Goal: Task Accomplishment & Management: Complete application form

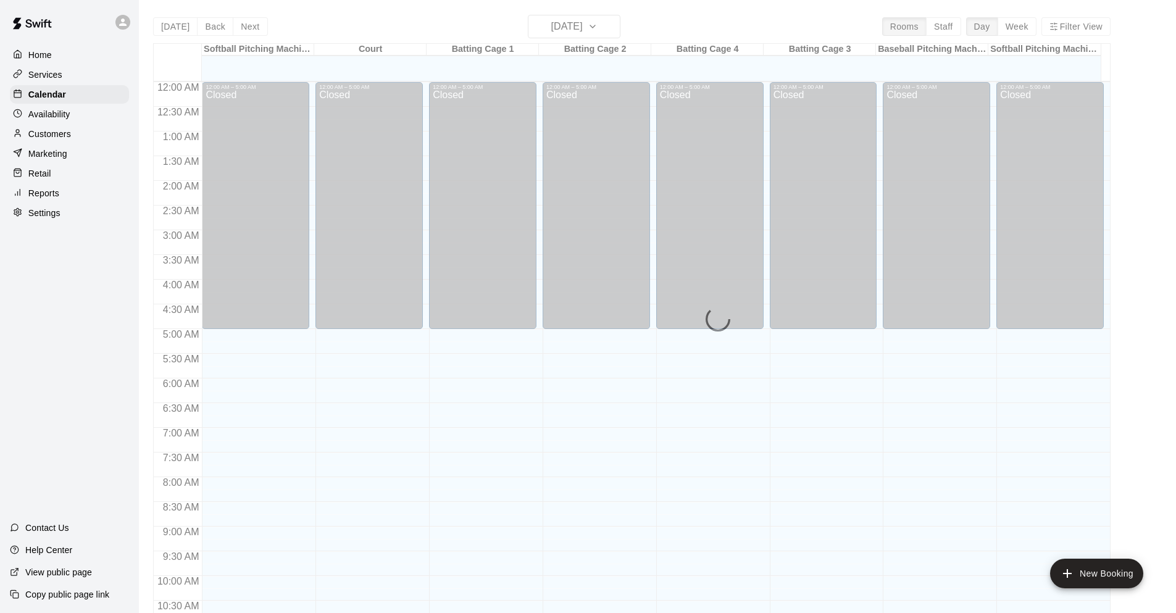
scroll to position [603, 0]
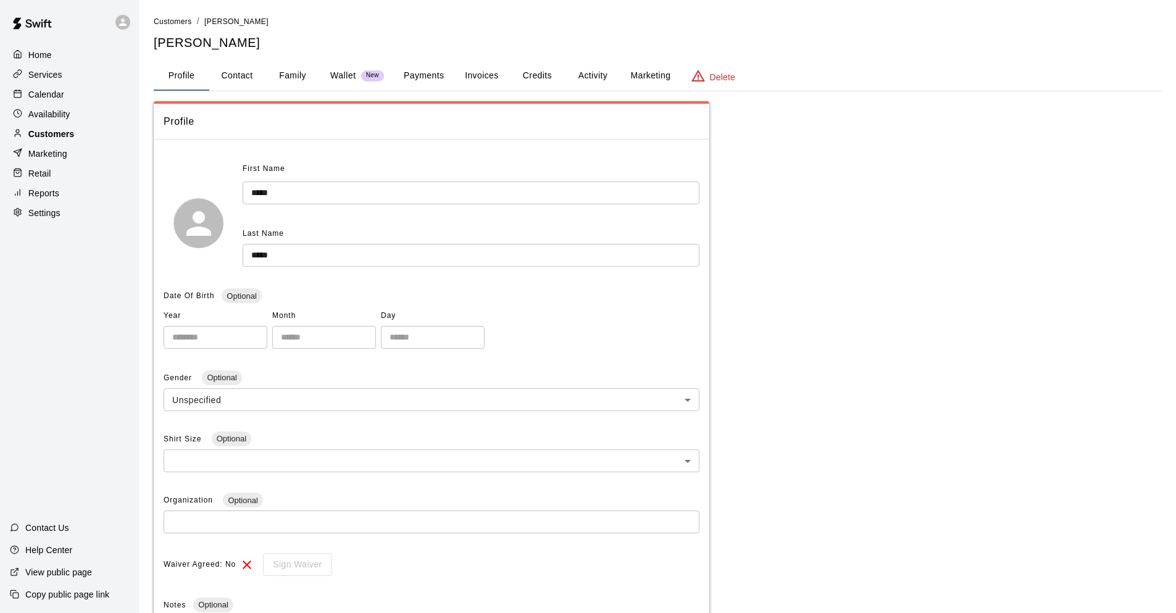
click at [88, 133] on div "Customers" at bounding box center [69, 134] width 119 height 19
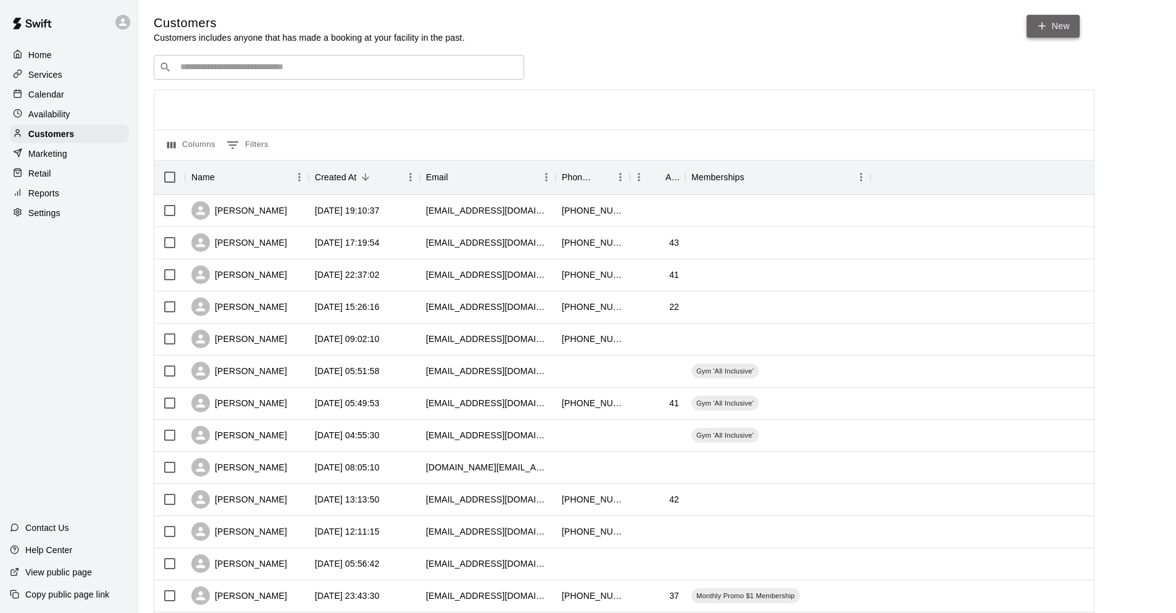
click at [1059, 22] on link "New" at bounding box center [1053, 26] width 53 height 23
select select "**"
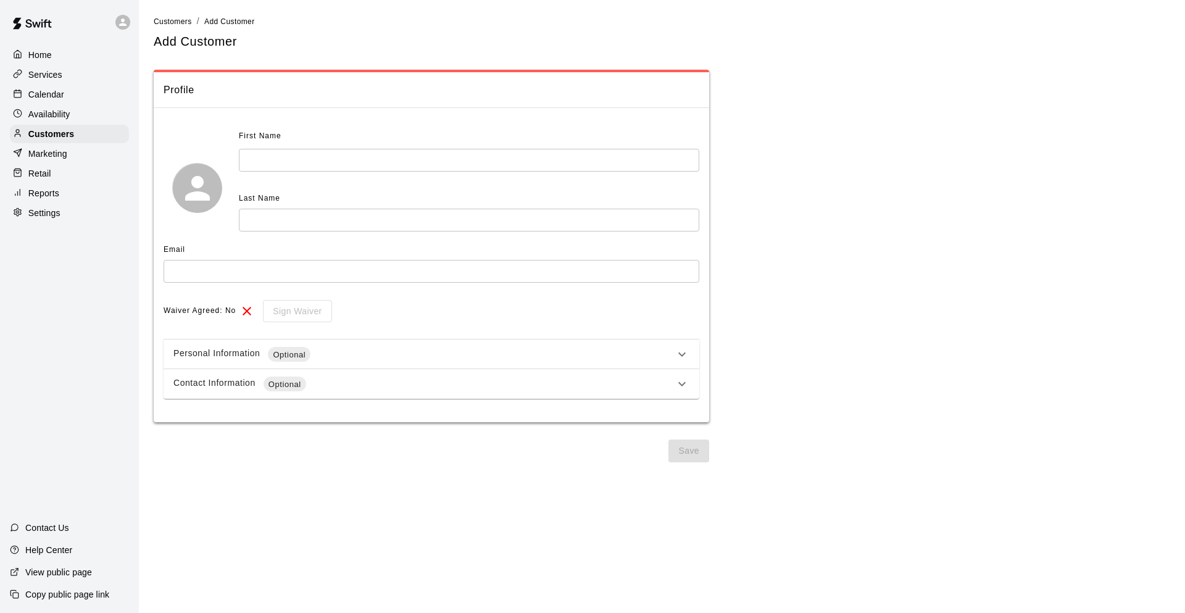
click at [317, 167] on input "text" at bounding box center [469, 160] width 461 height 23
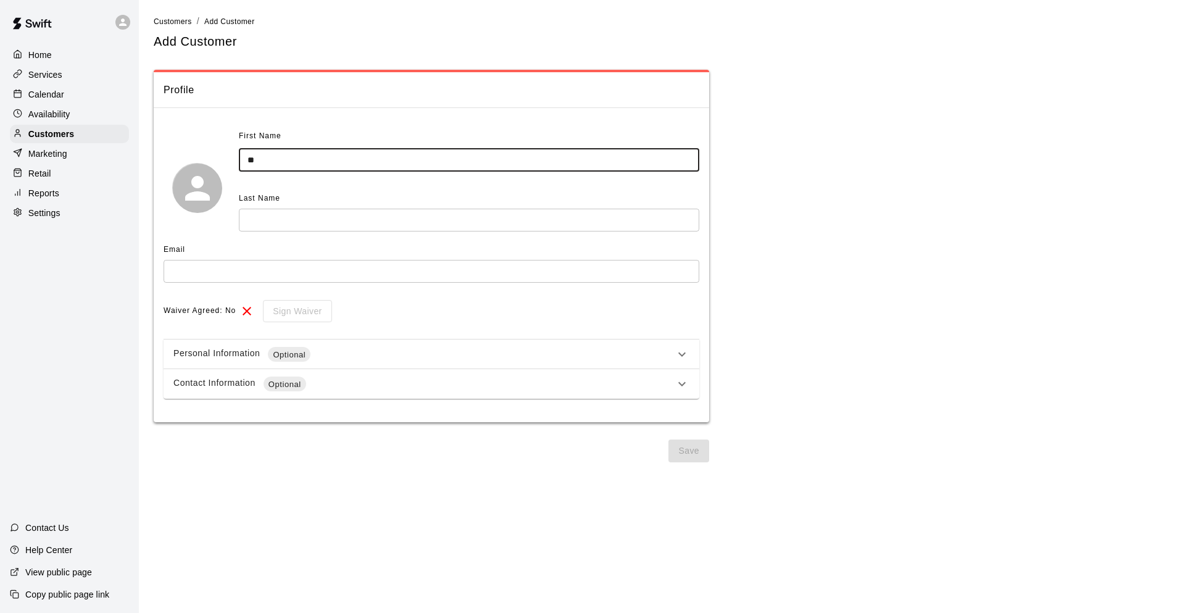
type input "*"
type input "******"
click at [256, 228] on input "text" at bounding box center [469, 220] width 461 height 23
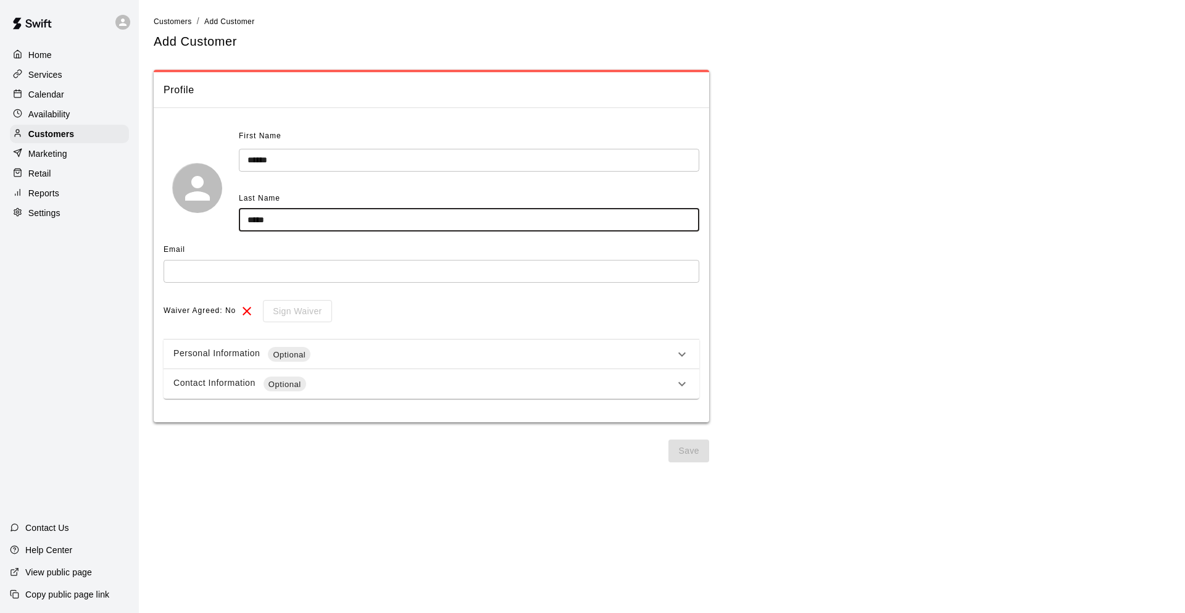
type input "*****"
click at [246, 274] on input "text" at bounding box center [432, 271] width 536 height 23
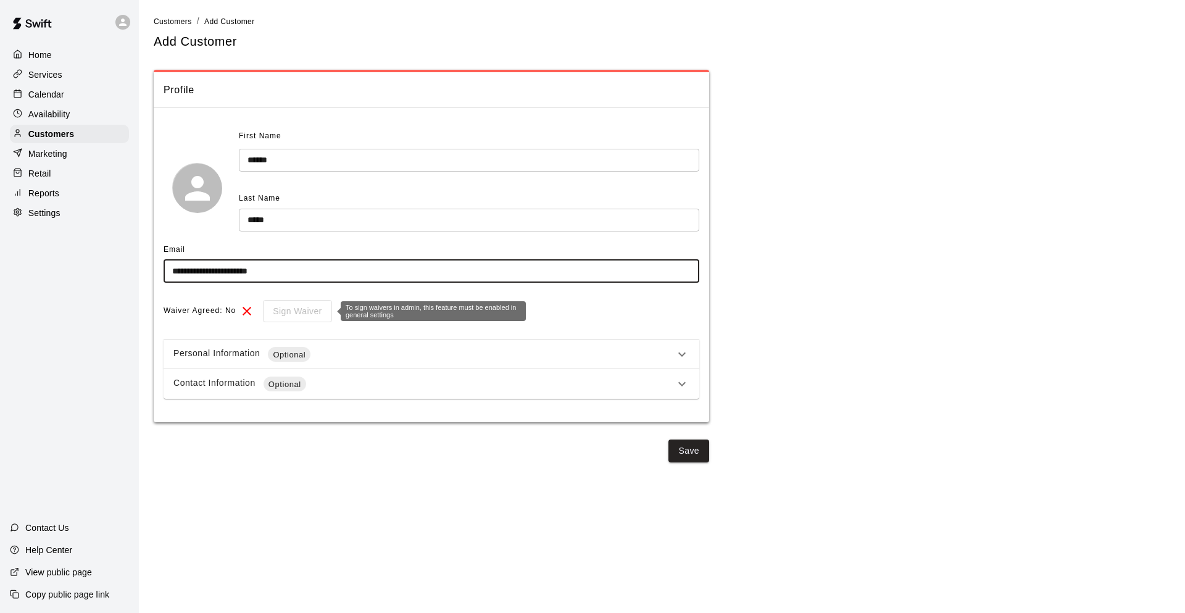
type input "**********"
click at [286, 314] on div "Sign Waiver" at bounding box center [292, 311] width 77 height 23
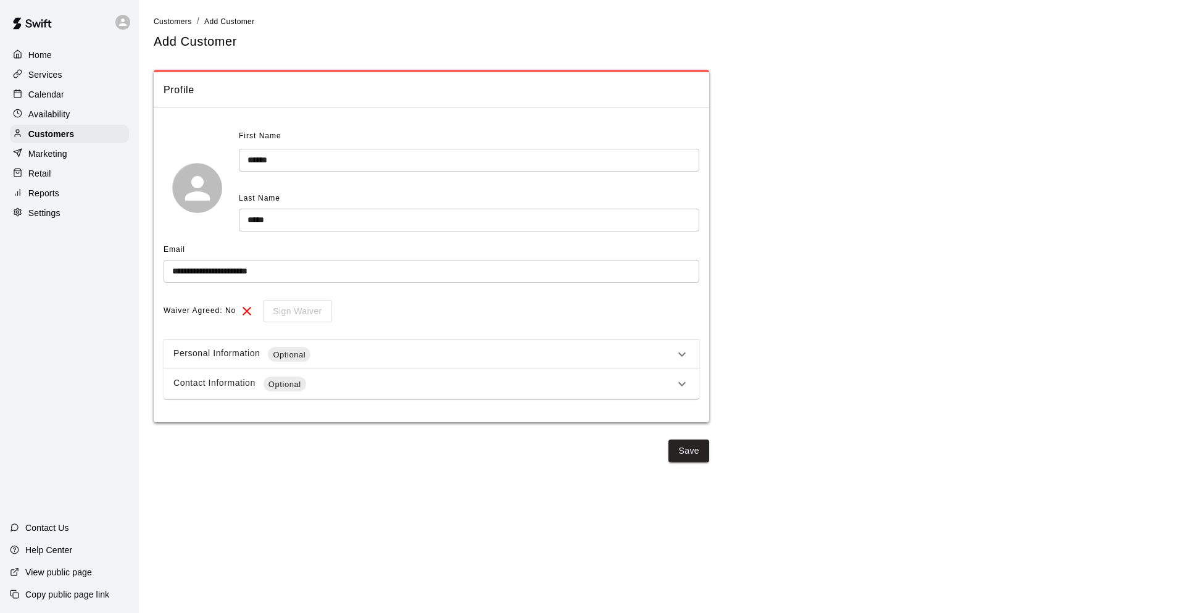
click at [302, 357] on span "Optional" at bounding box center [289, 355] width 43 height 12
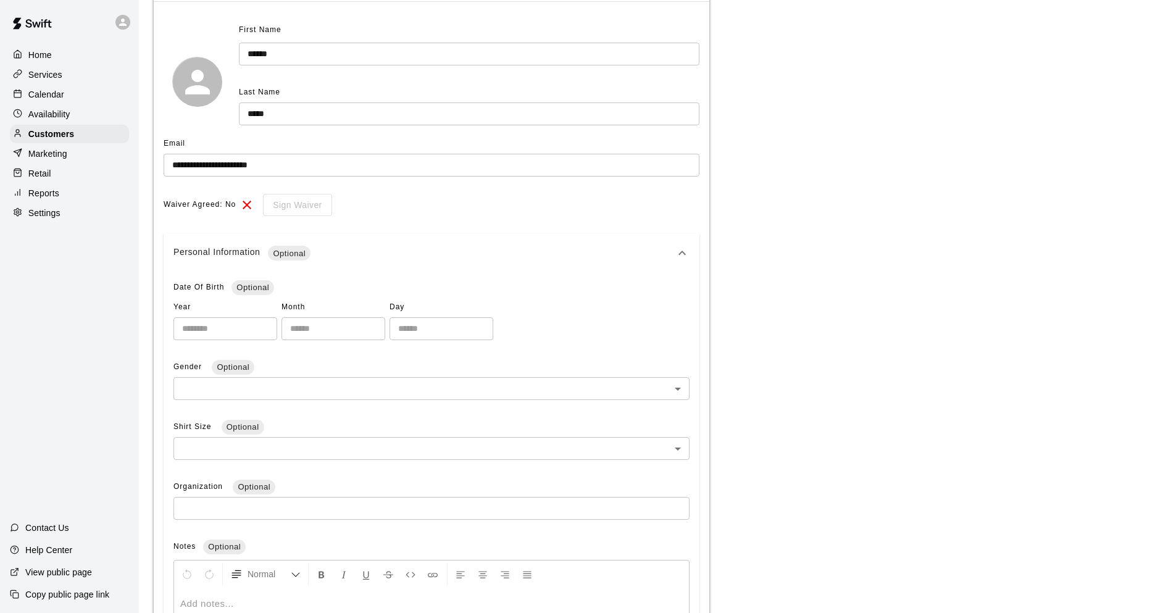
scroll to position [123, 0]
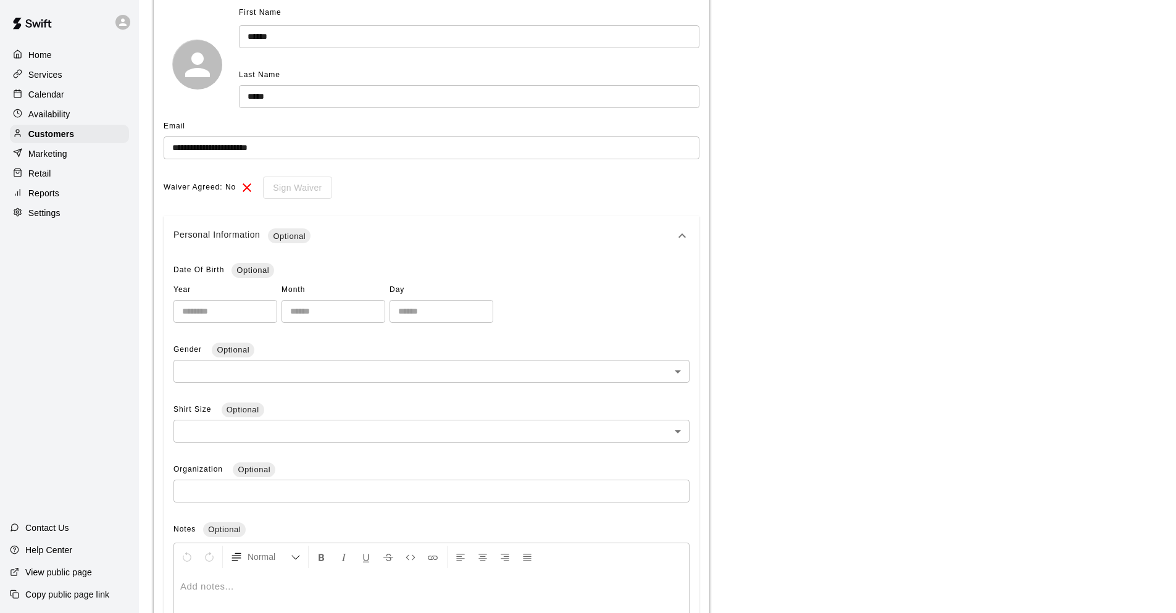
click at [681, 240] on icon at bounding box center [682, 235] width 15 height 15
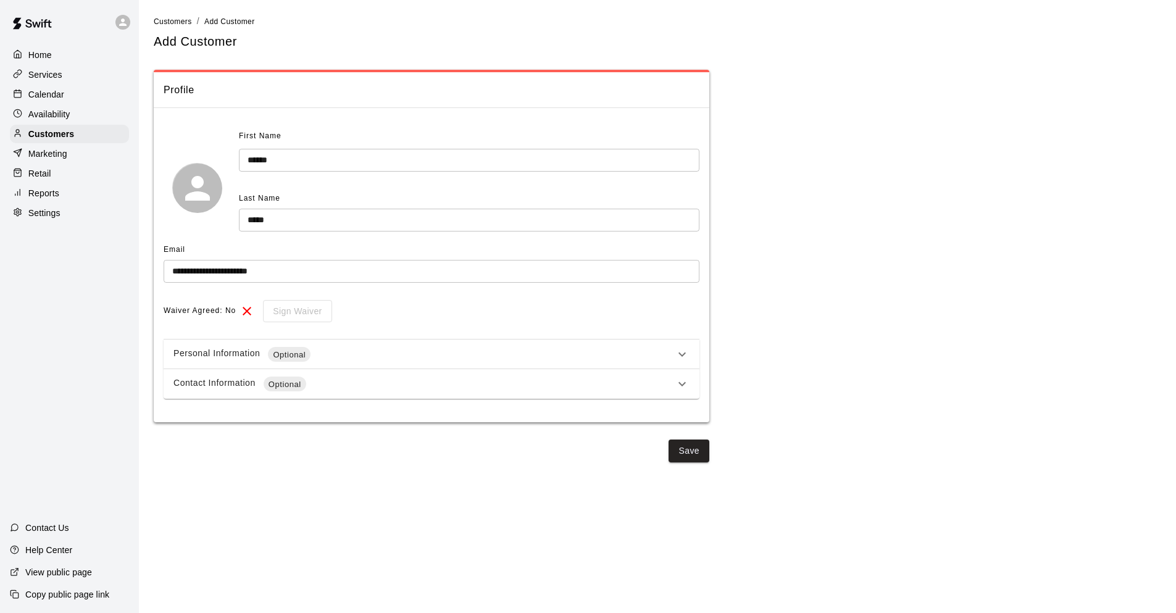
scroll to position [0, 0]
click at [288, 388] on span "Optional" at bounding box center [285, 384] width 43 height 12
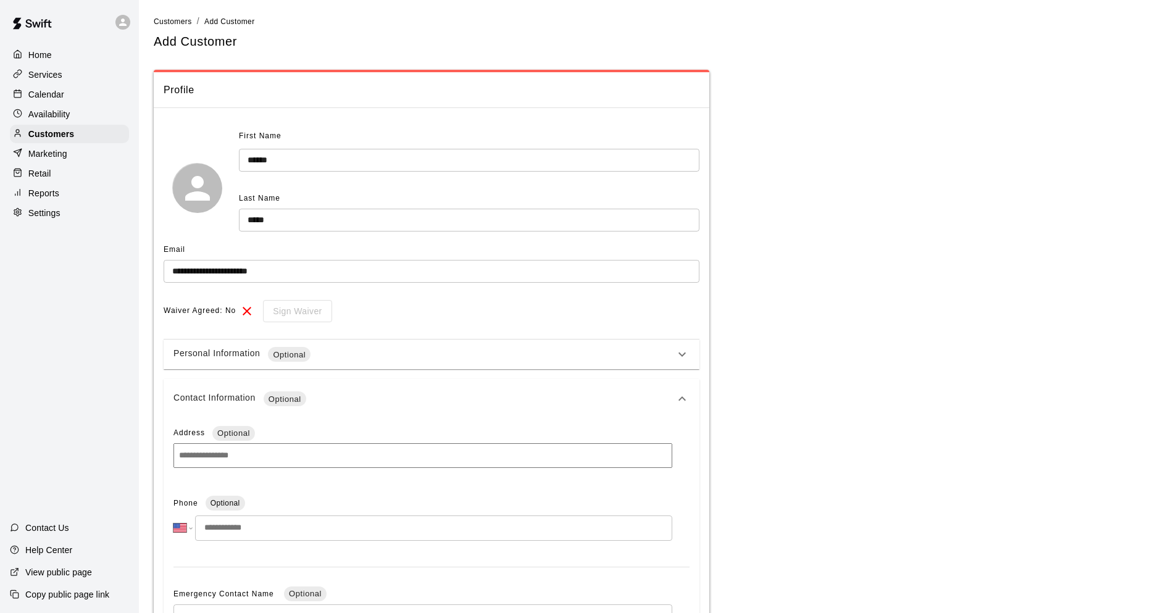
click at [682, 399] on icon at bounding box center [682, 398] width 15 height 15
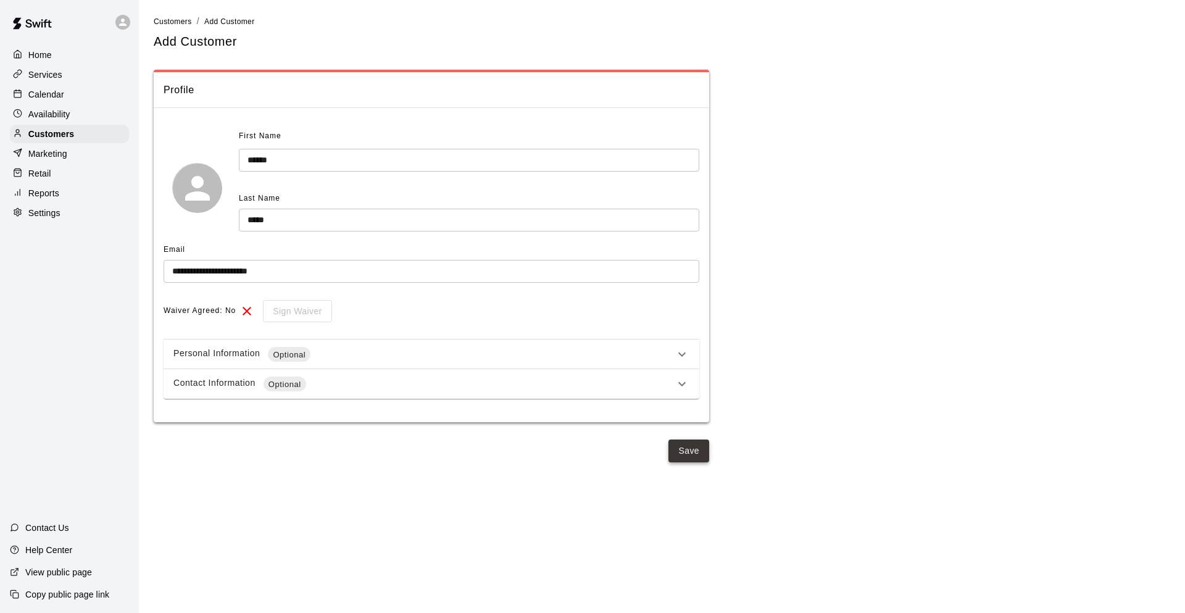
click at [704, 446] on button "Save" at bounding box center [689, 451] width 41 height 23
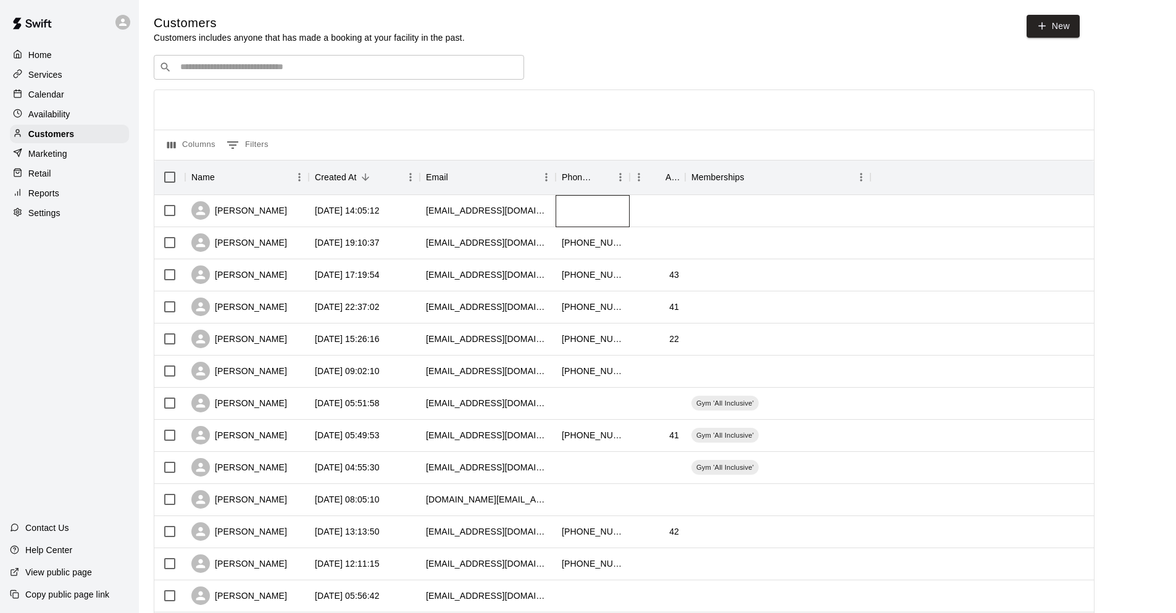
click at [609, 212] on div at bounding box center [593, 211] width 74 height 32
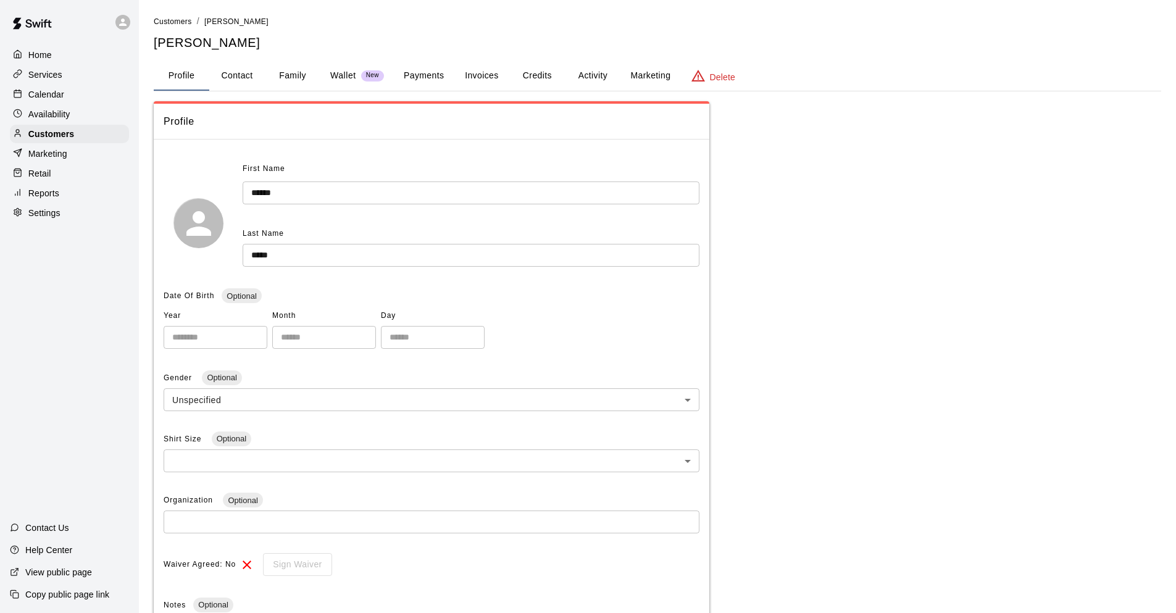
click at [597, 70] on button "Activity" at bounding box center [593, 76] width 56 height 30
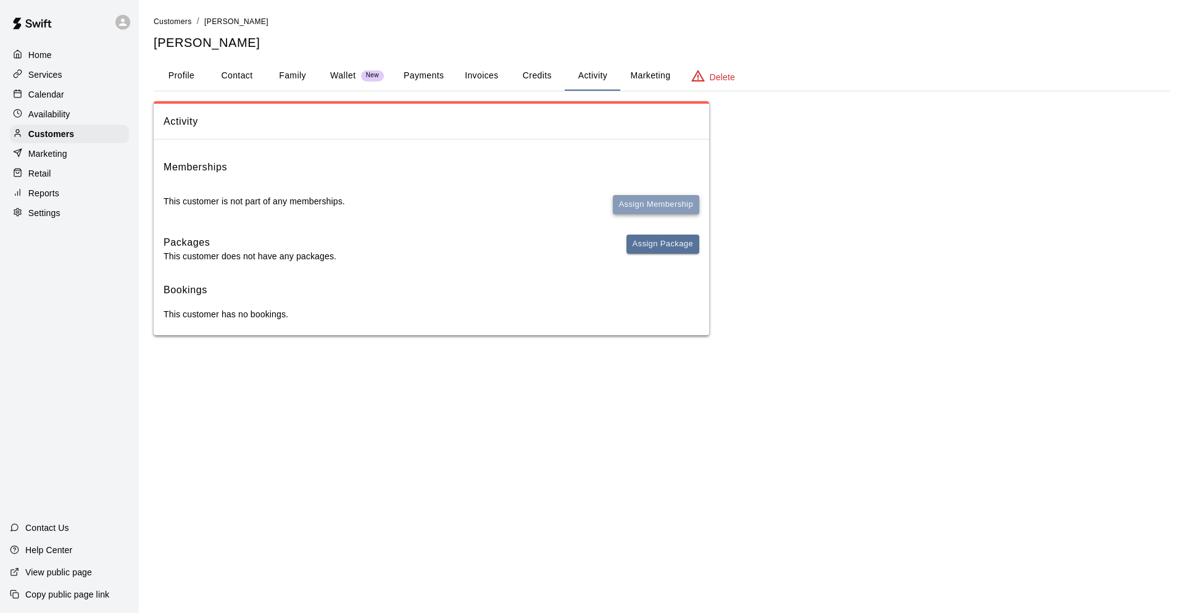
click at [658, 201] on button "Assign Membership" at bounding box center [656, 204] width 86 height 19
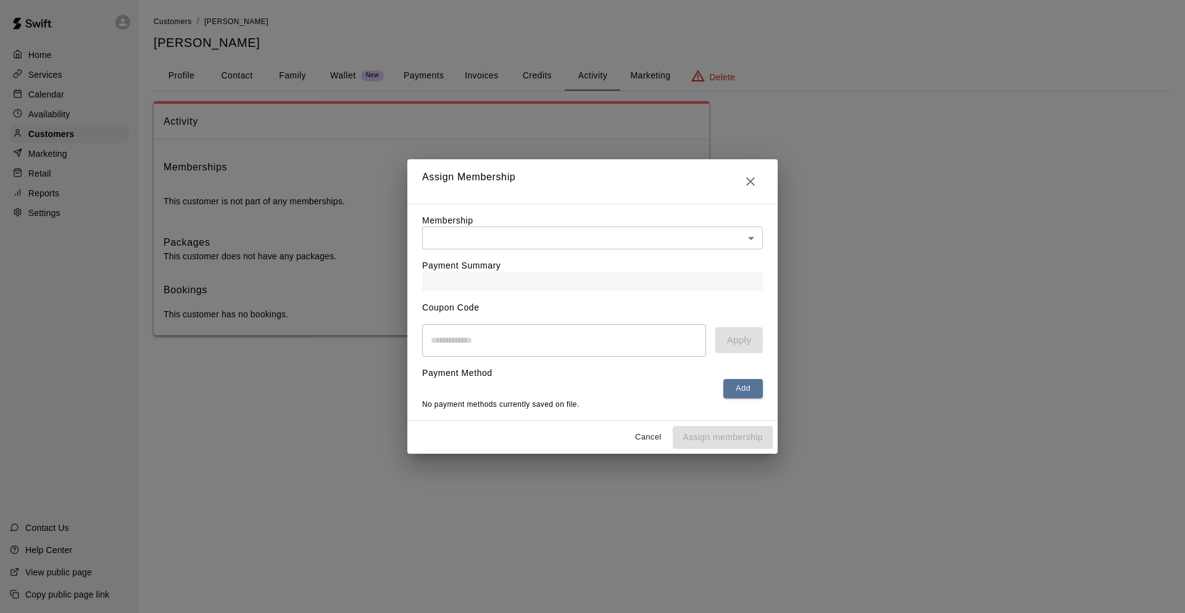
click at [596, 233] on body "Home Services Calendar Availability Customers Marketing Retail Reports Settings…" at bounding box center [592, 180] width 1185 height 360
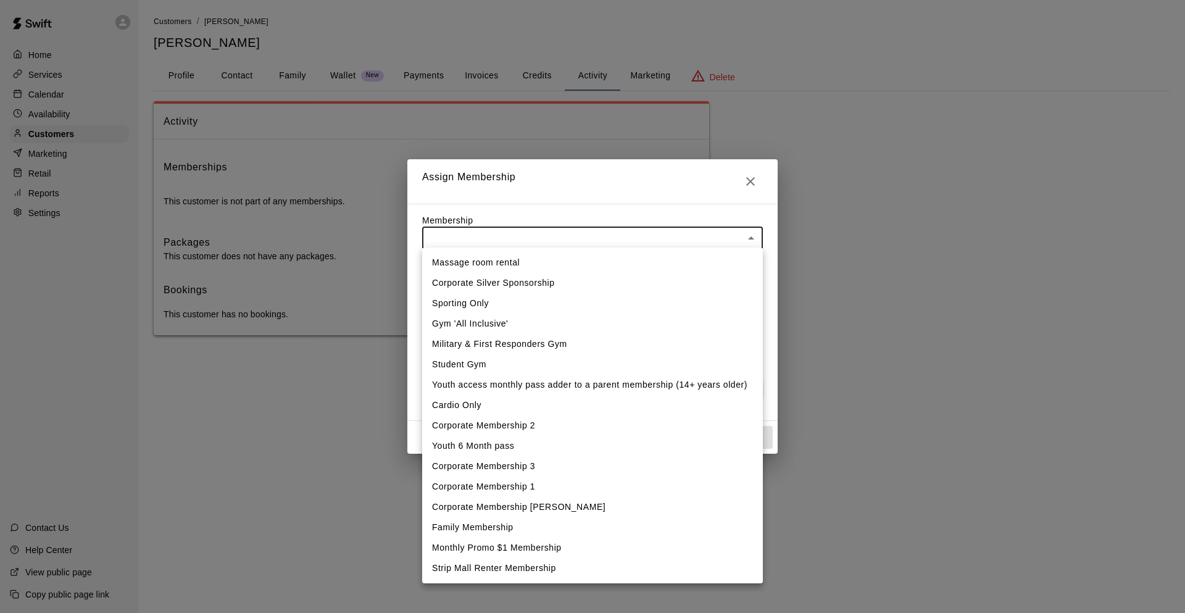
click at [495, 325] on li "Gym 'All Inclusive'" at bounding box center [592, 324] width 341 height 20
type input "**********"
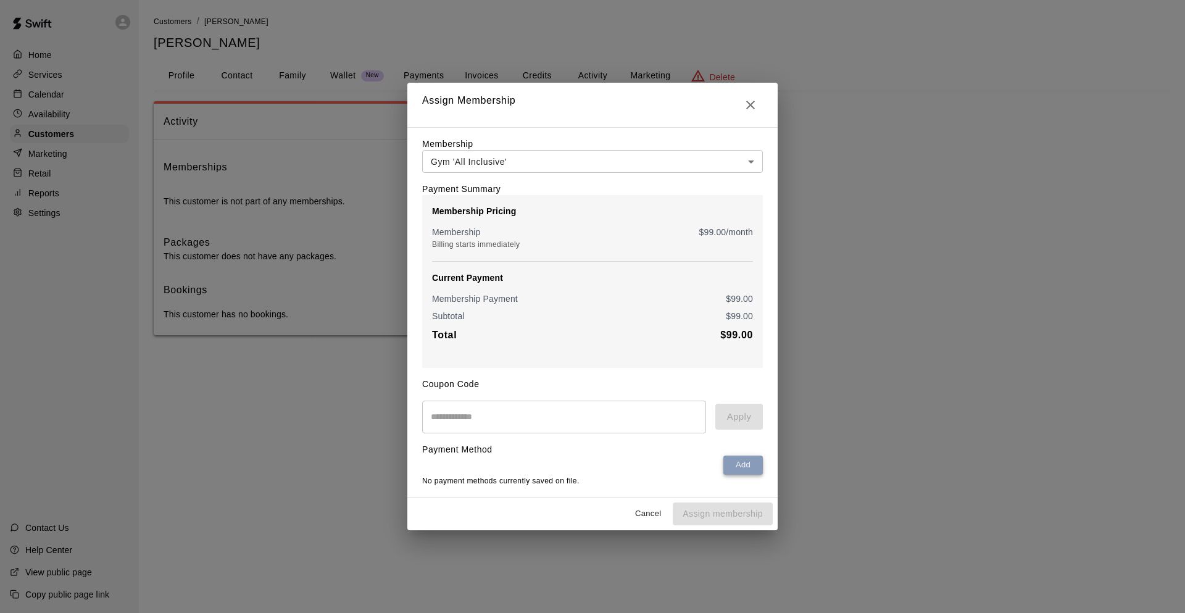
click at [750, 466] on button "Add" at bounding box center [744, 465] width 40 height 19
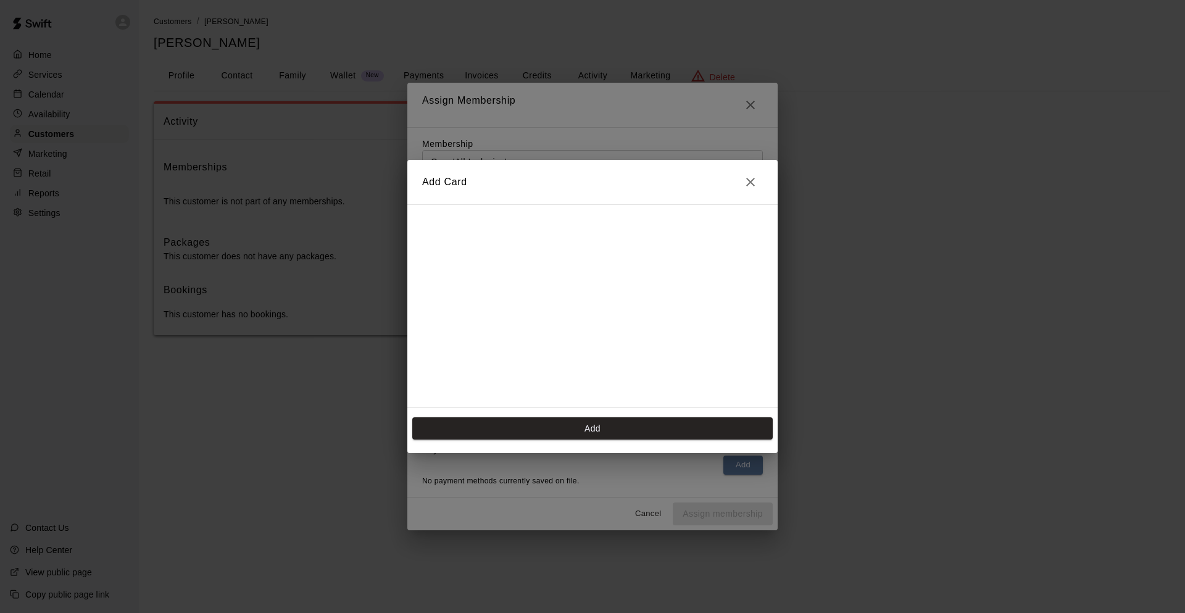
scroll to position [200, 0]
click at [648, 432] on button "Add" at bounding box center [592, 428] width 361 height 23
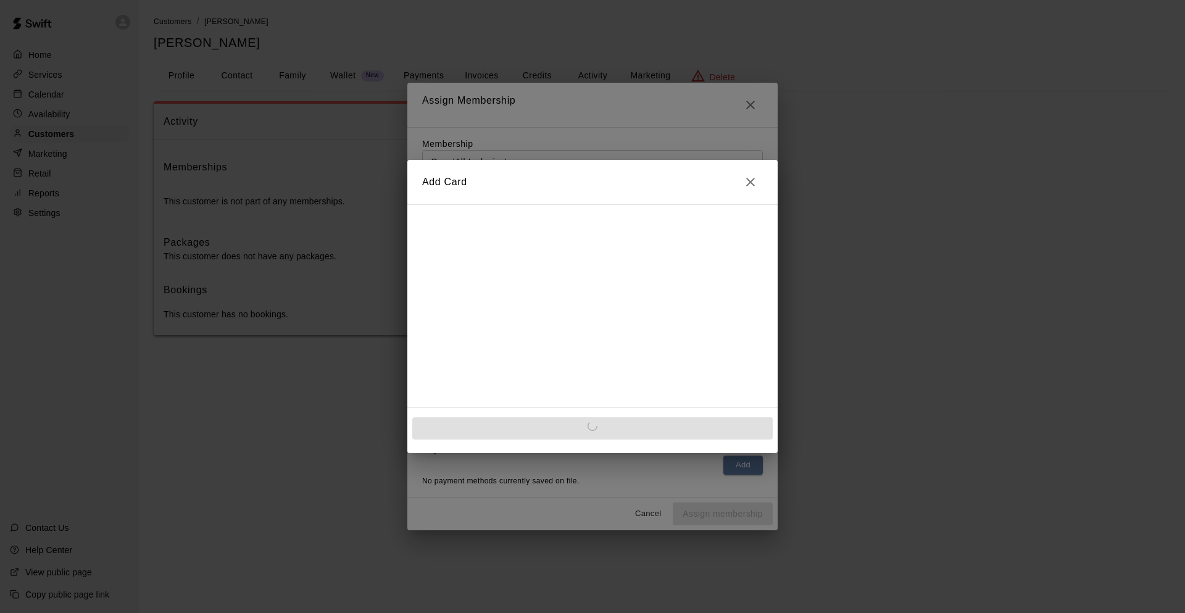
scroll to position [0, 0]
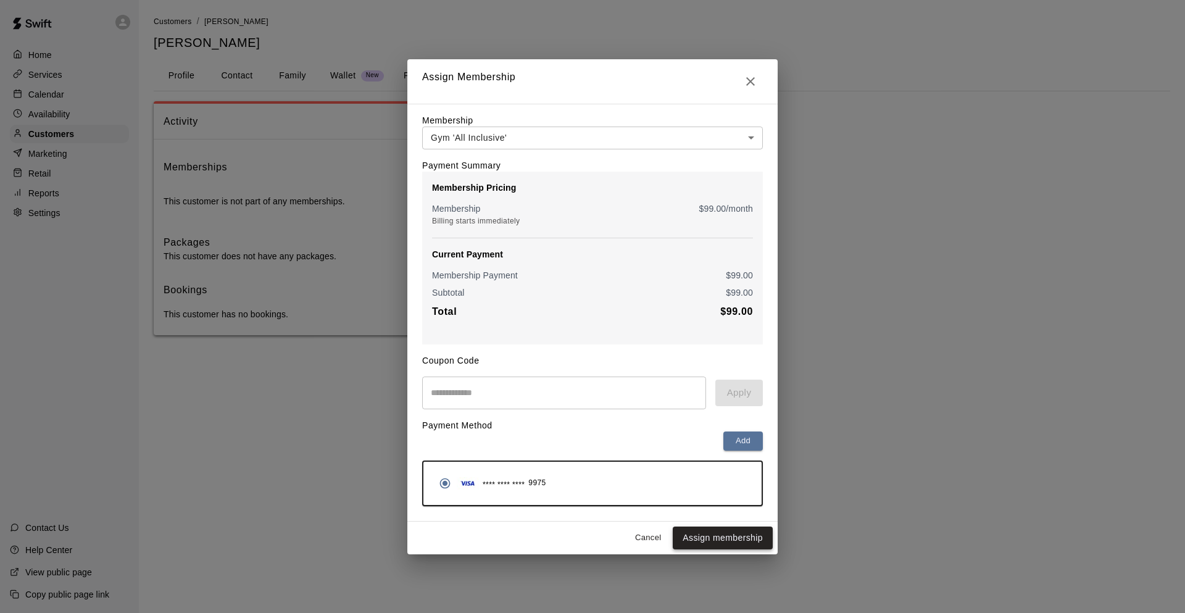
click at [729, 539] on button "Assign membership" at bounding box center [723, 538] width 100 height 23
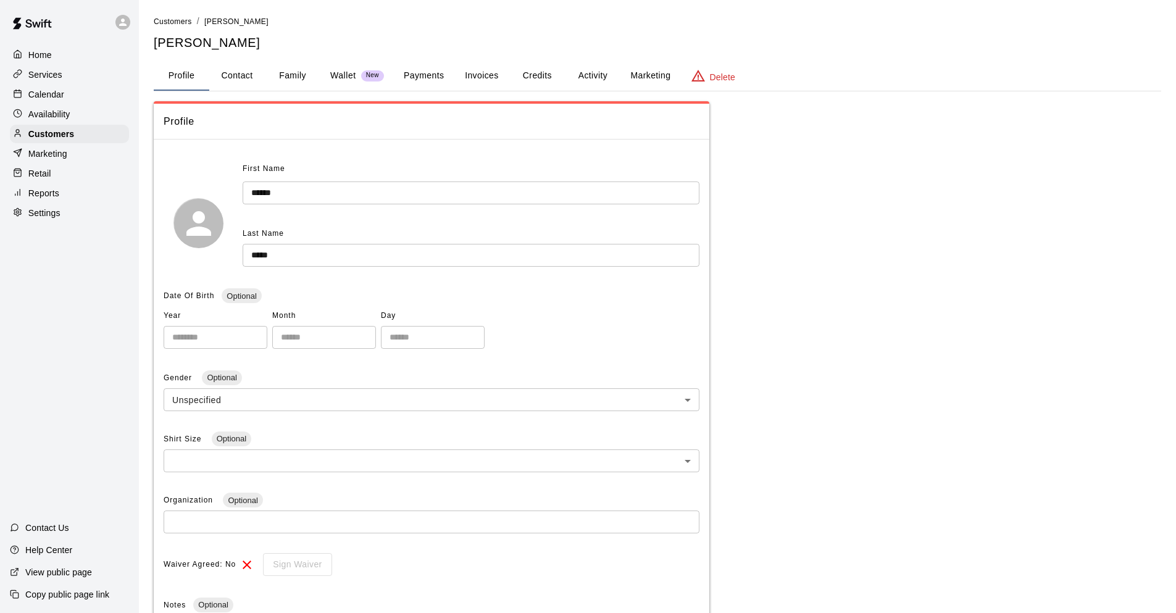
click at [434, 68] on button "Payments" at bounding box center [424, 76] width 60 height 30
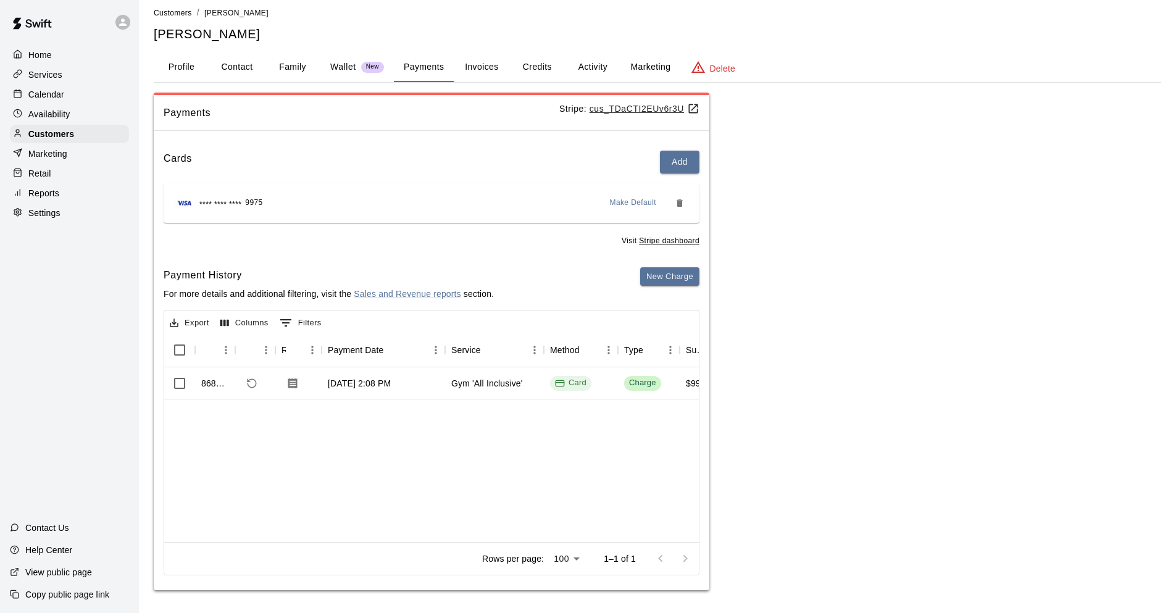
scroll to position [10, 0]
click at [291, 378] on icon "Download Receipt" at bounding box center [292, 381] width 9 height 10
click at [233, 64] on button "Contact" at bounding box center [237, 66] width 56 height 30
select select "**"
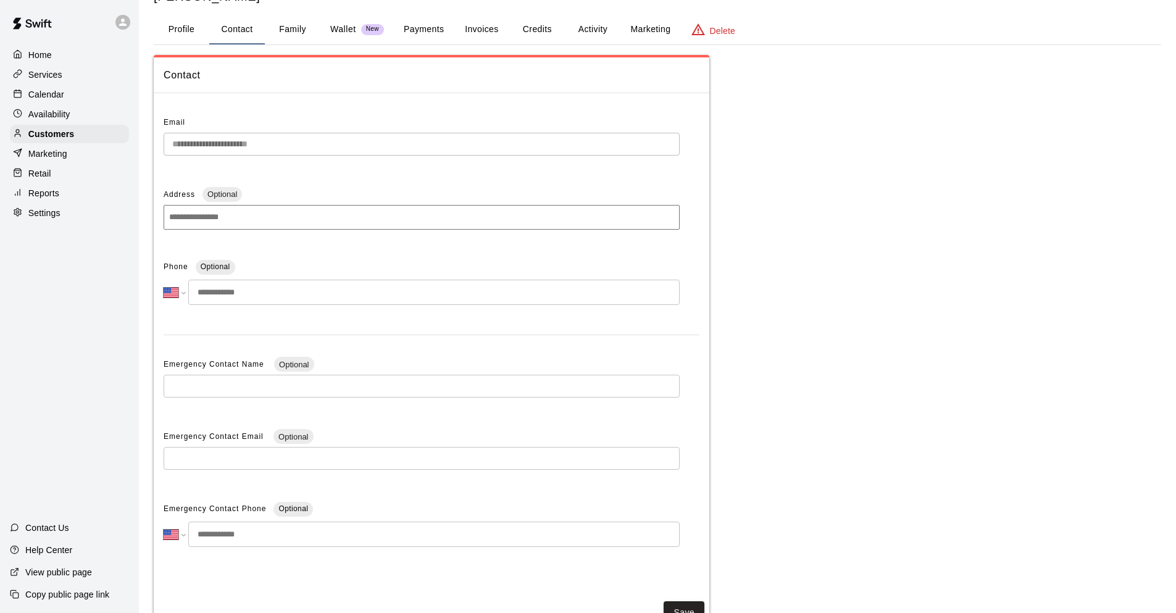
scroll to position [0, 0]
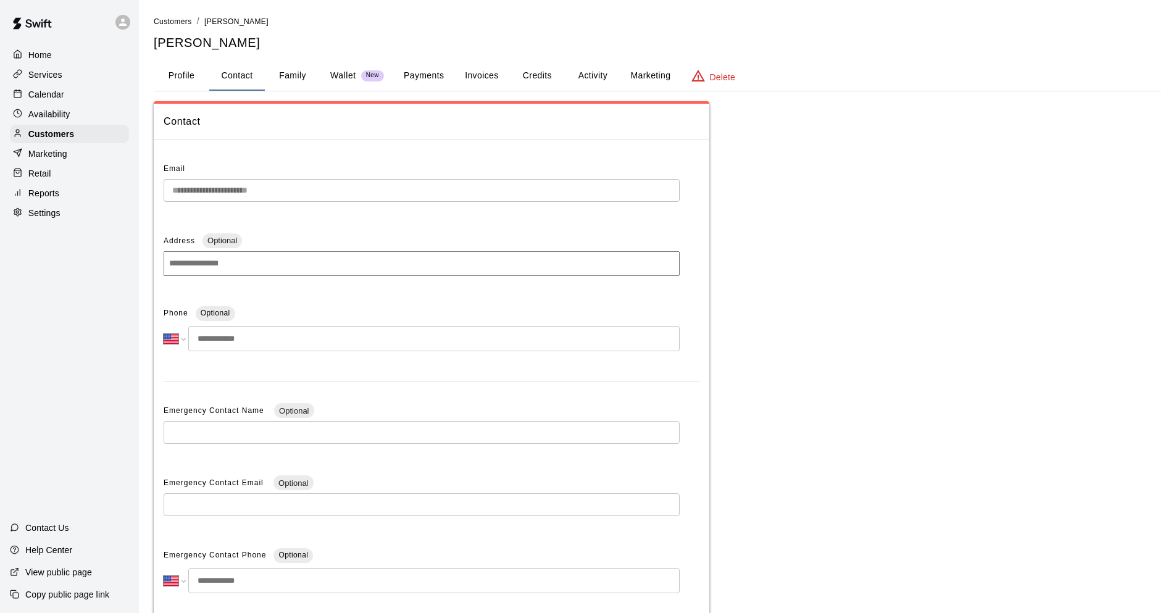
click at [181, 84] on button "Profile" at bounding box center [182, 76] width 56 height 30
